Goal: Find specific page/section: Find specific page/section

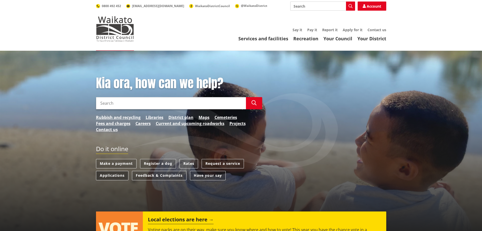
click at [101, 175] on link "Applications" at bounding box center [112, 175] width 32 height 9
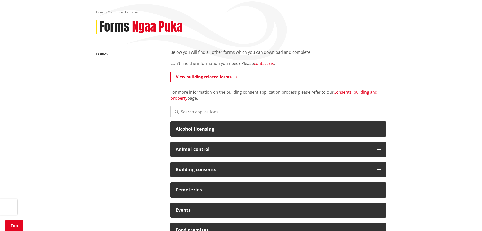
scroll to position [51, 0]
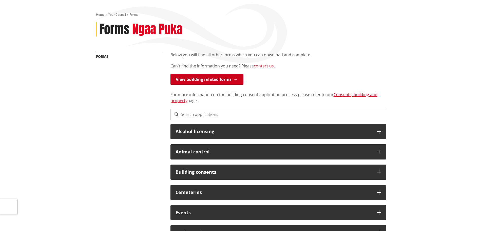
click at [189, 78] on link "View building related forms" at bounding box center [206, 79] width 73 height 11
